Goal: Task Accomplishment & Management: Use online tool/utility

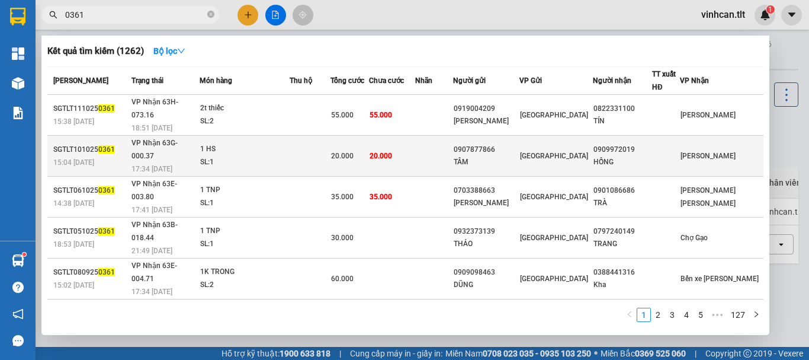
type input "0361"
click at [503, 143] on div "0907877866" at bounding box center [486, 149] width 65 height 12
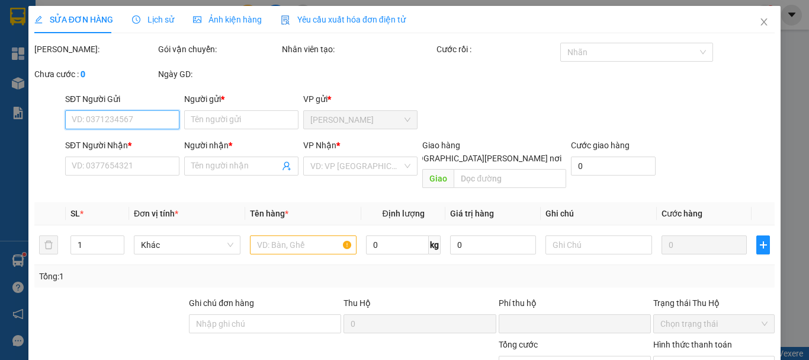
type input "0907877866"
type input "TÂM"
type input "0909972019"
type input "HỒNG"
type input "0"
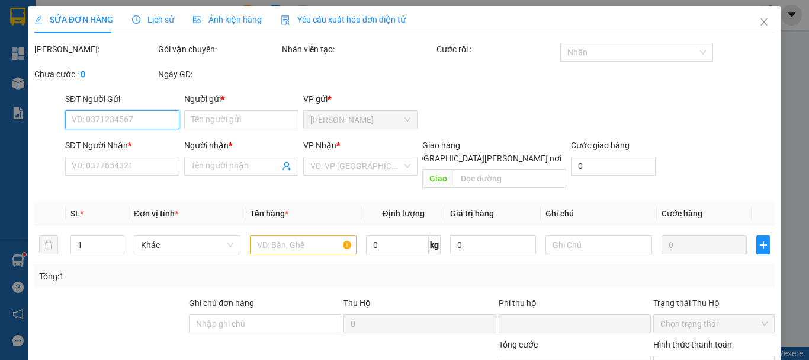
type input "20.000"
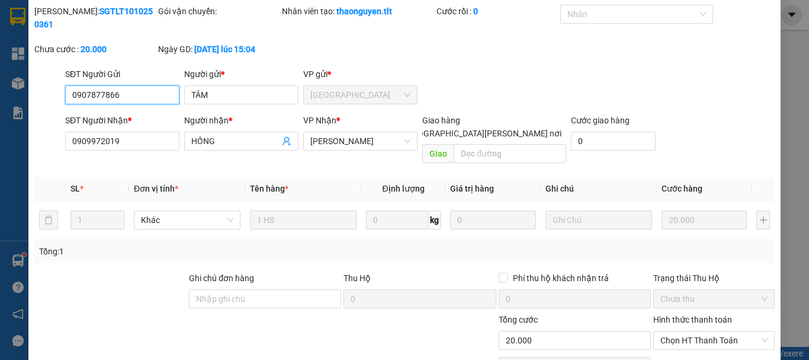
scroll to position [81, 0]
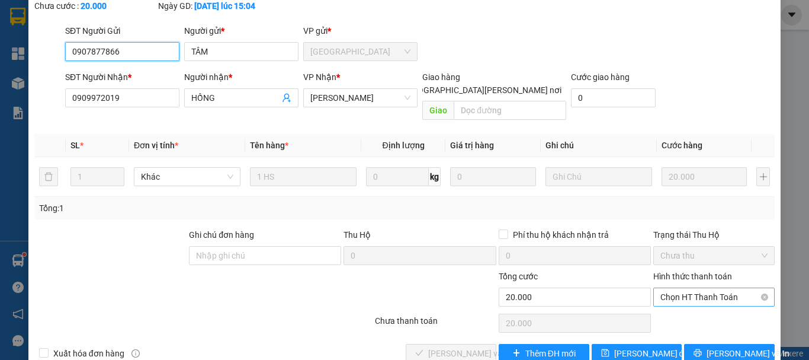
click at [700, 288] on span "Chọn HT Thanh Toán" at bounding box center [713, 297] width 107 height 18
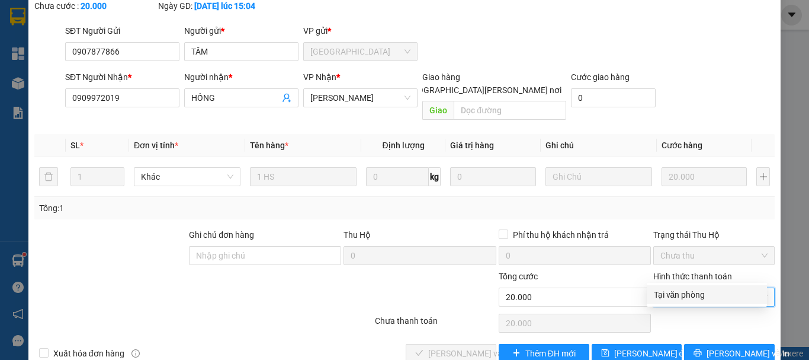
drag, startPoint x: 673, startPoint y: 288, endPoint x: 579, endPoint y: 312, distance: 97.1
click at [673, 288] on div "Tại văn phòng" at bounding box center [707, 294] width 106 height 13
type input "0"
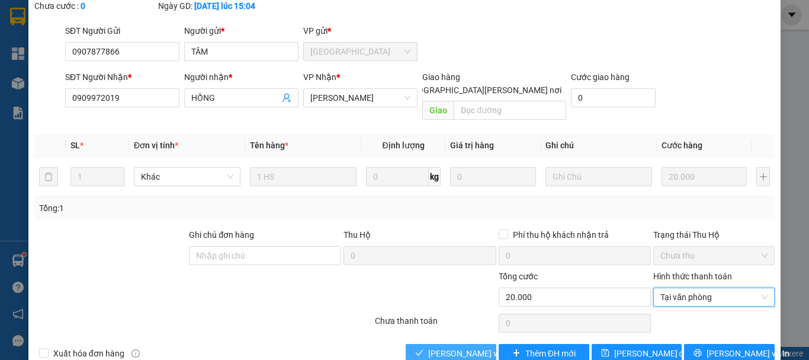
click at [445, 346] on span "[PERSON_NAME] và [PERSON_NAME] hàng" at bounding box center [508, 352] width 160 height 13
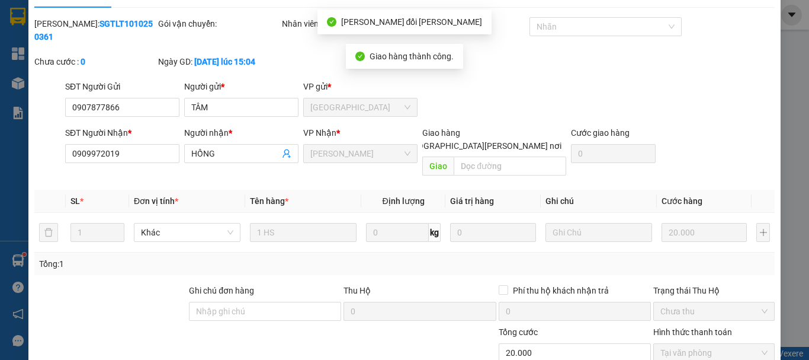
scroll to position [0, 0]
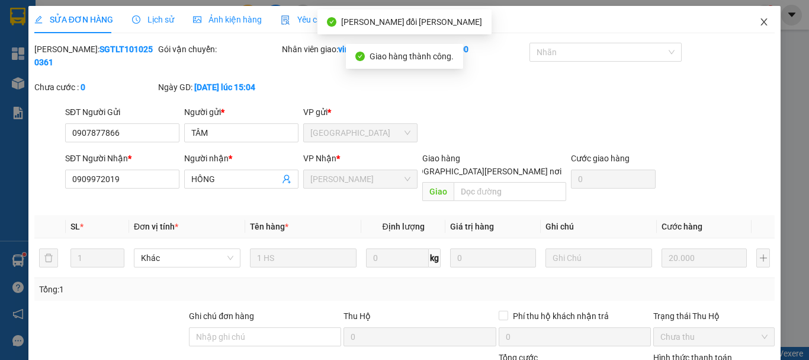
click at [759, 25] on icon "close" at bounding box center [763, 21] width 9 height 9
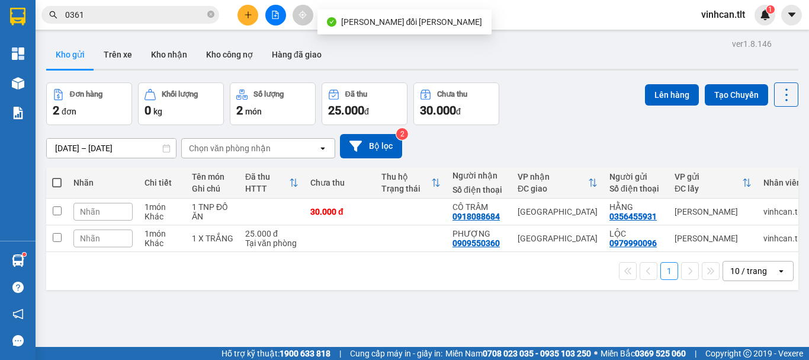
click at [207, 14] on span "0361" at bounding box center [130, 15] width 178 height 18
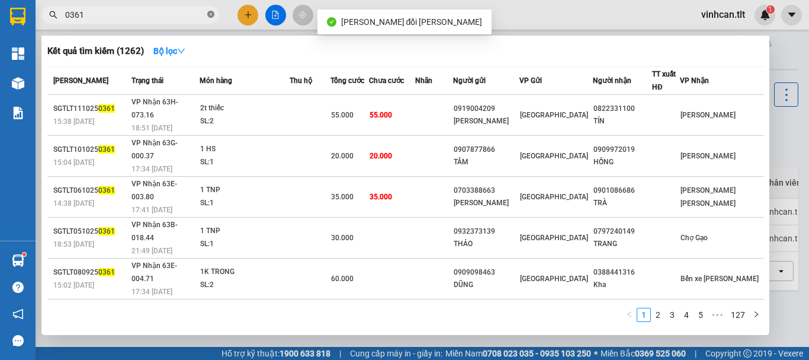
click at [210, 14] on icon "close-circle" at bounding box center [210, 14] width 7 height 7
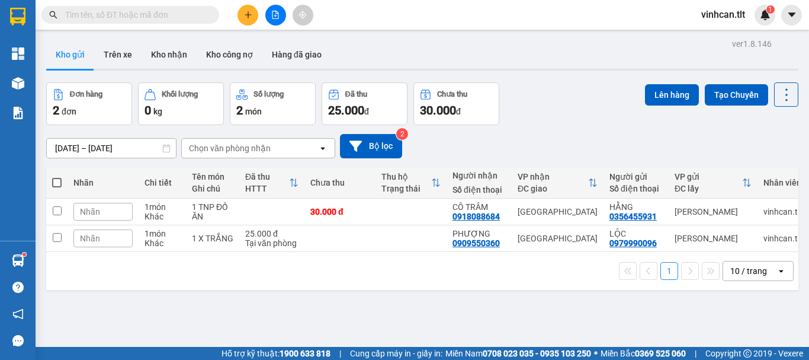
click at [184, 14] on input "text" at bounding box center [135, 14] width 140 height 13
click at [128, 17] on input "text" at bounding box center [135, 14] width 140 height 13
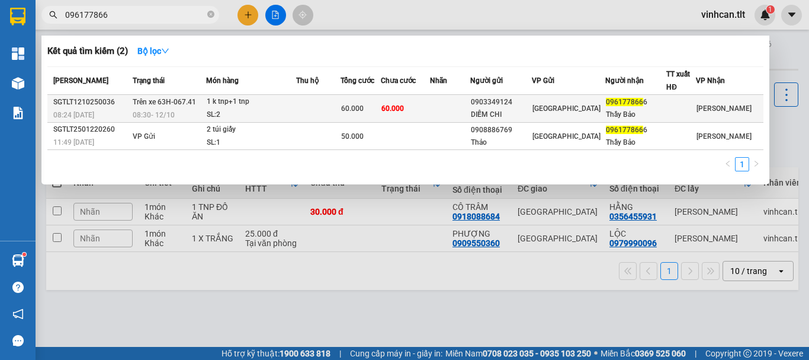
type input "096177866"
click at [510, 106] on div "0903349124" at bounding box center [501, 102] width 60 height 12
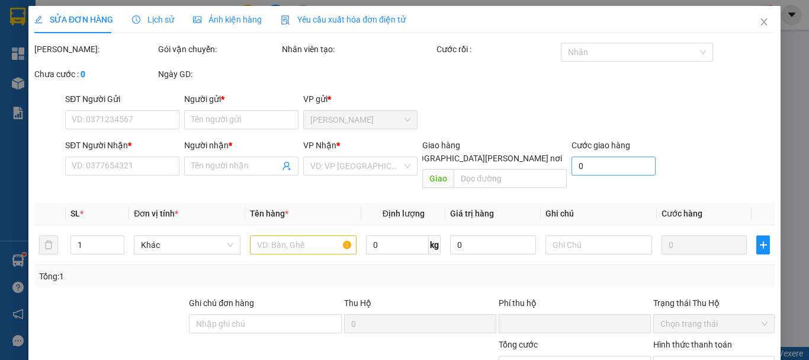
type input "0903349124"
type input "DIỄM CHI"
type input "0961778666"
type input "Thầy Bảo"
type input "0"
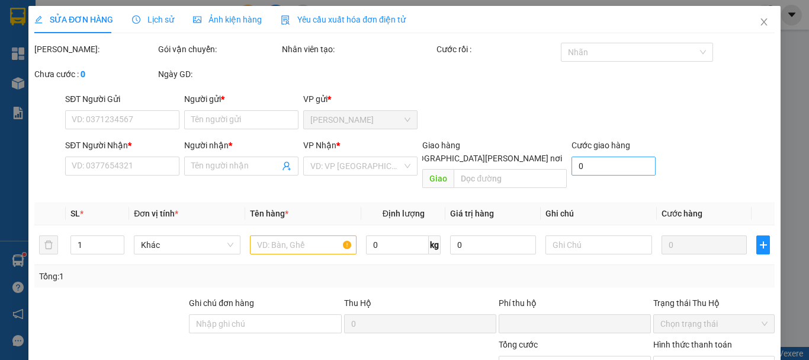
type input "60.000"
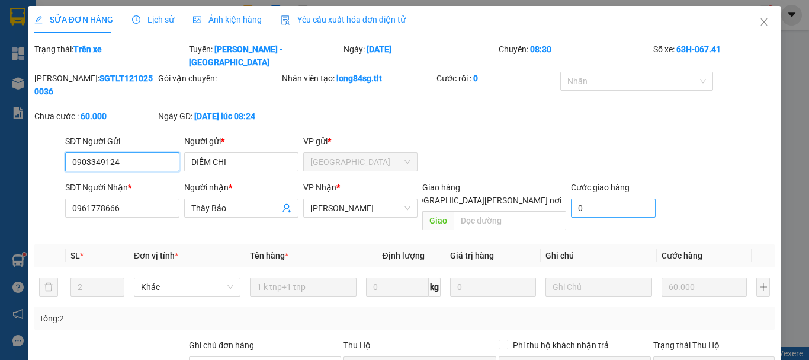
scroll to position [75, 0]
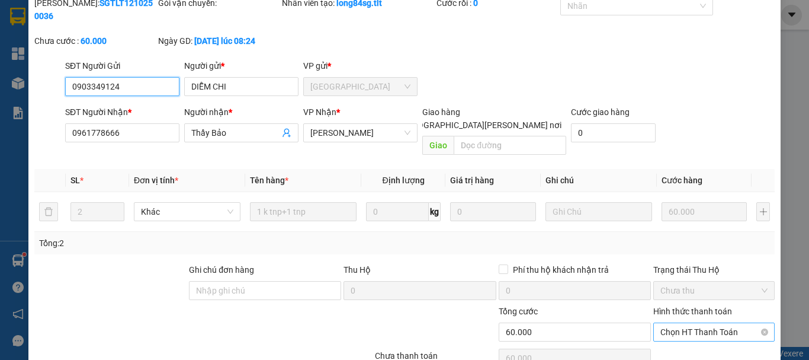
click at [702, 323] on span "Chọn HT Thanh Toán" at bounding box center [713, 332] width 107 height 18
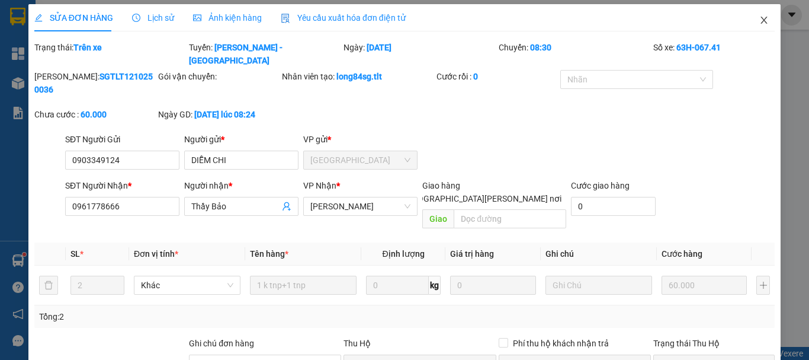
scroll to position [0, 0]
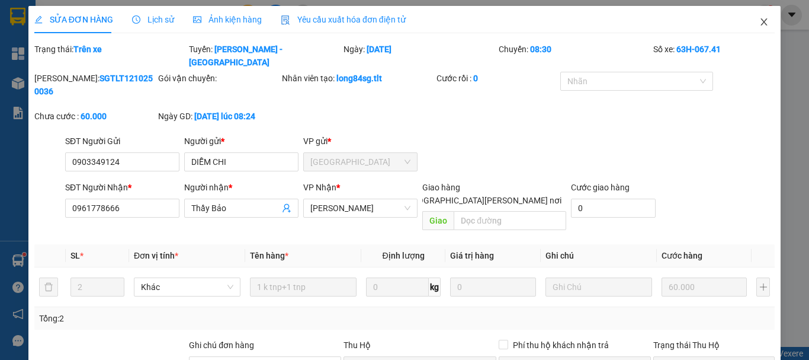
click at [759, 21] on icon "close" at bounding box center [763, 21] width 9 height 9
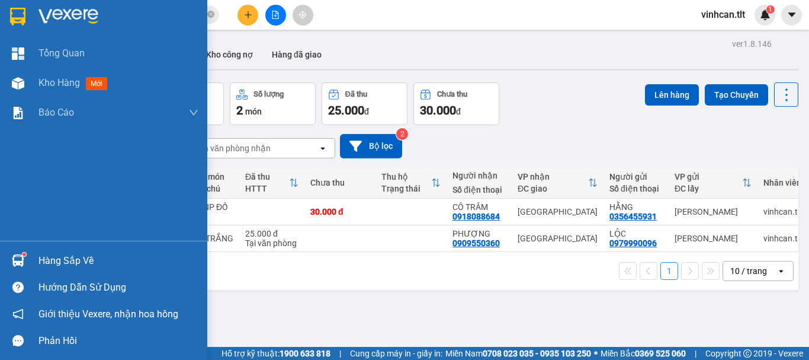
click at [65, 264] on div "Hàng sắp về" at bounding box center [118, 261] width 160 height 18
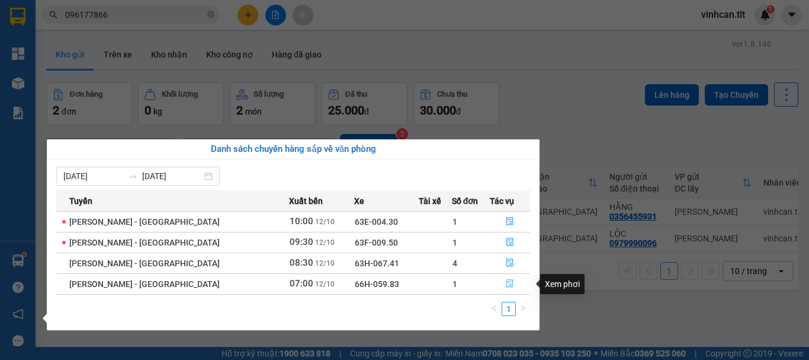
click at [507, 282] on icon "file-done" at bounding box center [510, 283] width 8 height 8
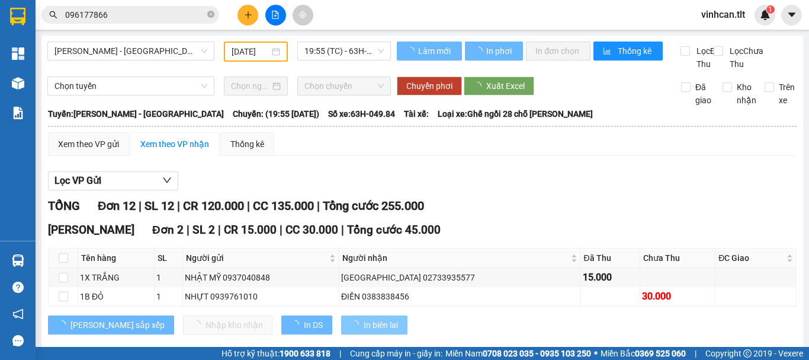
type input "[DATE]"
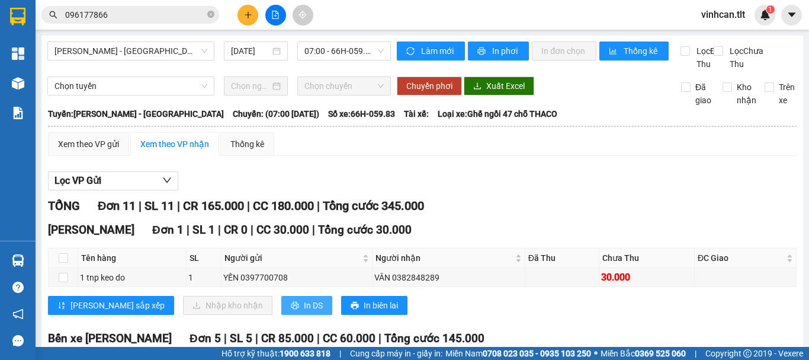
scroll to position [59, 0]
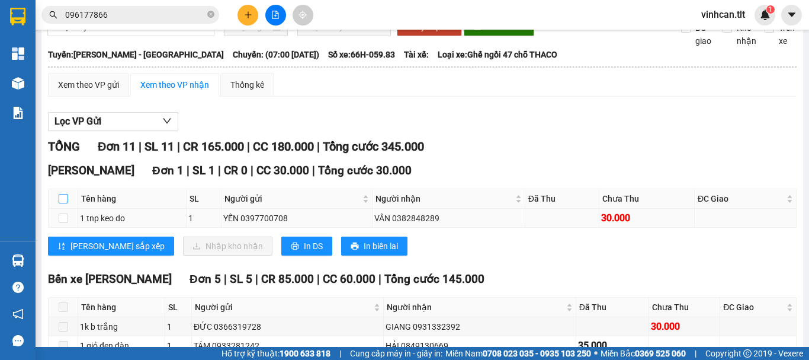
drag, startPoint x: 63, startPoint y: 210, endPoint x: 107, endPoint y: 232, distance: 48.7
click at [65, 203] on input "checkbox" at bounding box center [63, 198] width 9 height 9
checkbox input "true"
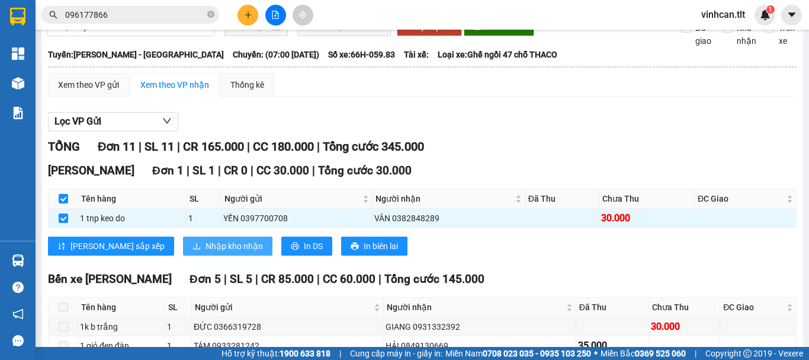
click at [206, 252] on span "Nhập kho nhận" at bounding box center [234, 245] width 57 height 13
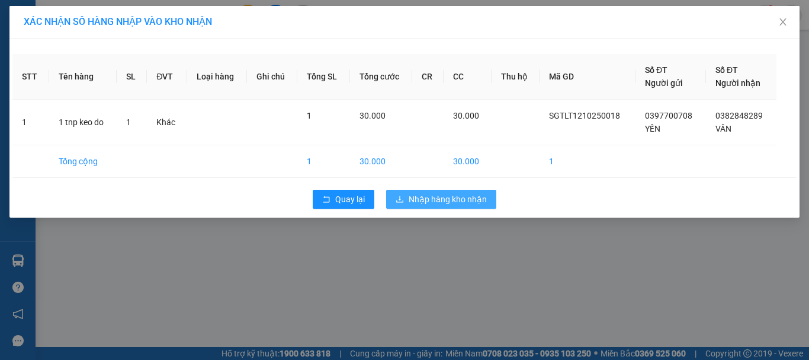
click at [413, 197] on span "Nhập hàng kho nhận" at bounding box center [448, 198] width 78 height 13
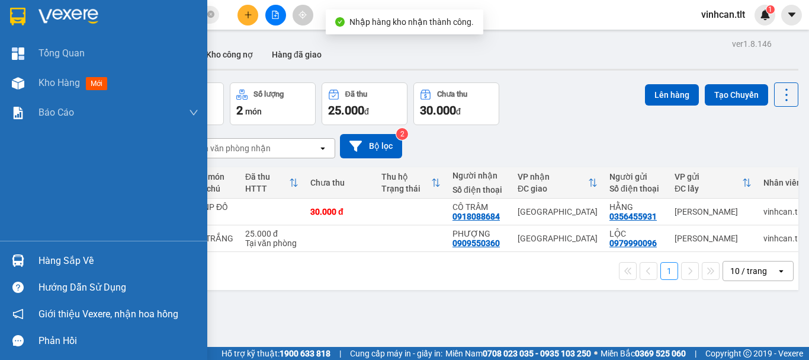
click at [61, 258] on div "Hàng sắp về" at bounding box center [118, 261] width 160 height 18
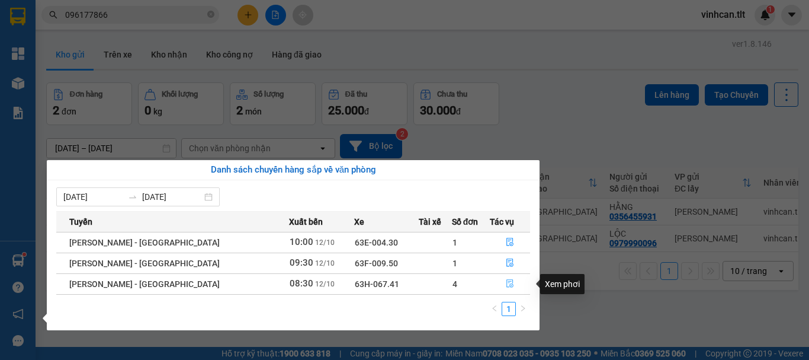
click at [506, 281] on icon "file-done" at bounding box center [509, 284] width 7 height 8
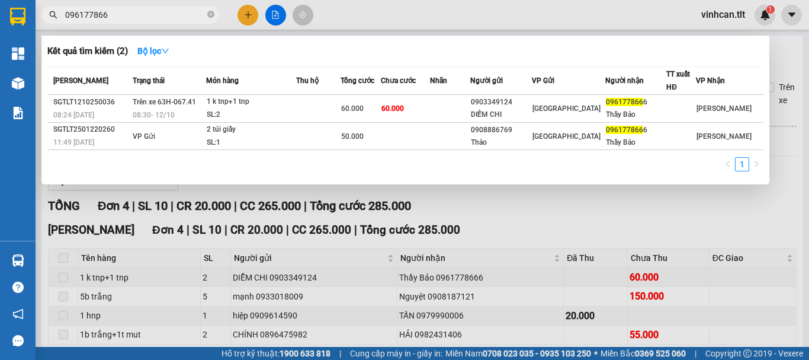
click at [171, 10] on input "096177866" at bounding box center [135, 14] width 140 height 13
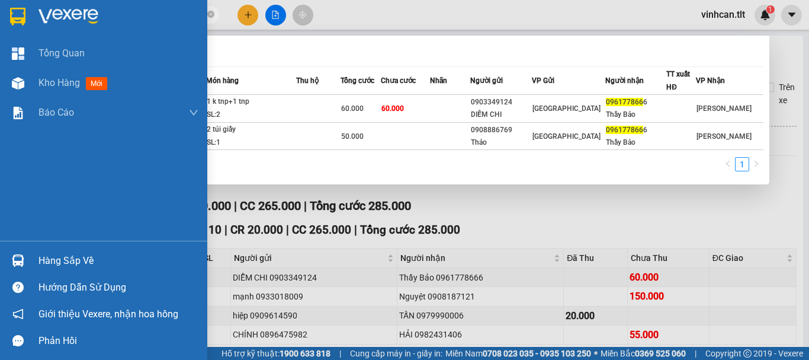
click at [62, 263] on div "Hàng sắp về" at bounding box center [118, 261] width 160 height 18
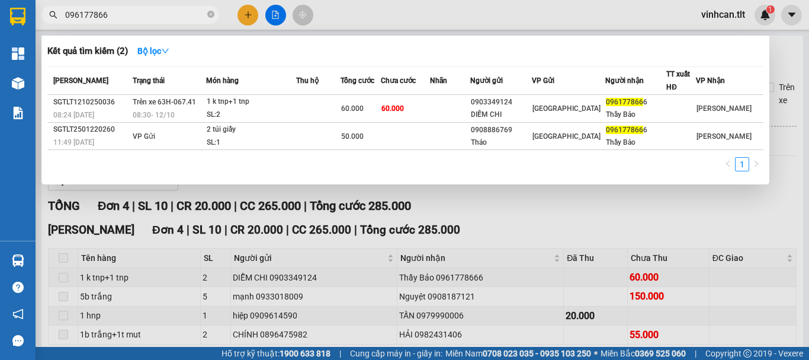
click at [593, 226] on section "Kết quả [PERSON_NAME] ( 2 ) Bộ lọc Mã ĐH Trạng thái Món hàng Thu hộ Tổng [PERSO…" at bounding box center [404, 180] width 809 height 360
click at [210, 13] on icon "close-circle" at bounding box center [210, 14] width 7 height 7
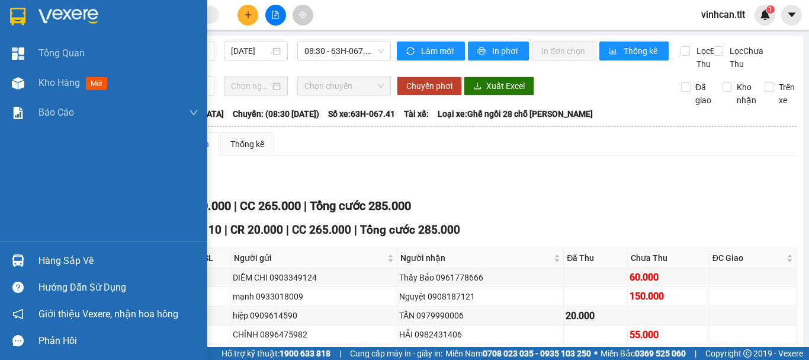
drag, startPoint x: 54, startPoint y: 257, endPoint x: 126, endPoint y: 271, distance: 73.1
click at [57, 258] on div "Hàng sắp về" at bounding box center [118, 261] width 160 height 18
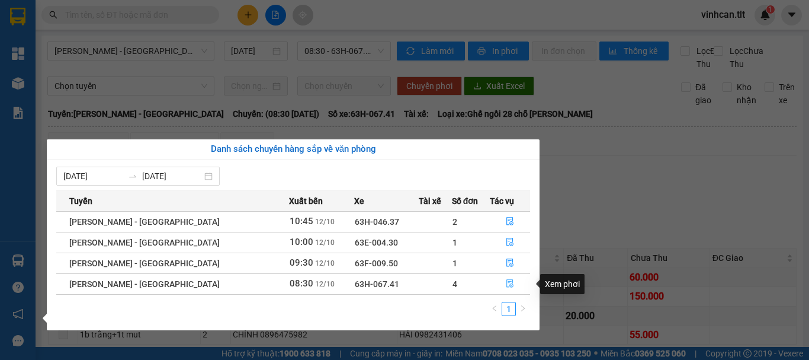
click at [506, 284] on icon "file-done" at bounding box center [510, 283] width 8 height 8
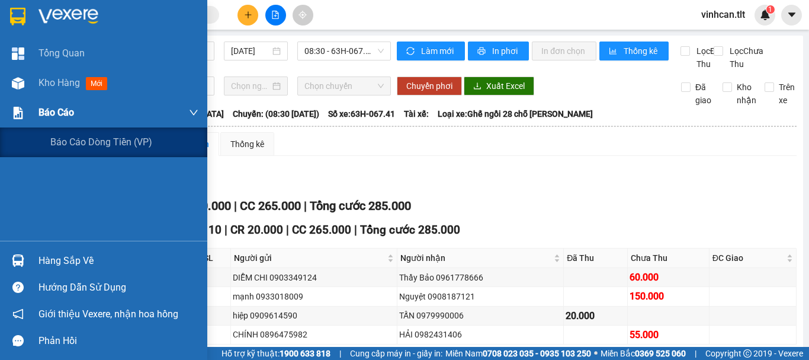
click at [40, 111] on span "Báo cáo" at bounding box center [56, 112] width 36 height 15
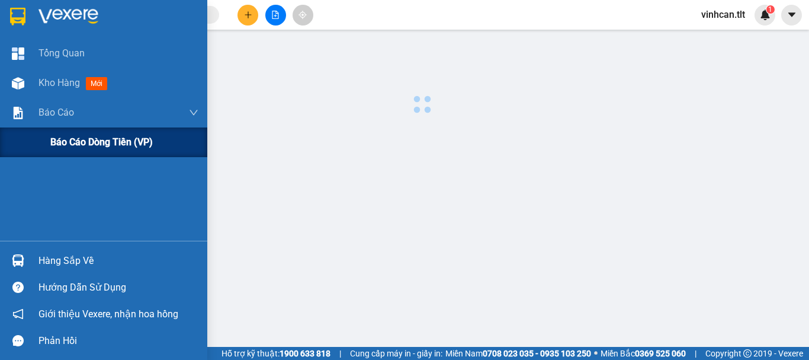
click at [70, 146] on span "Báo cáo dòng tiền (VP)" at bounding box center [101, 141] width 102 height 15
